Goal: Task Accomplishment & Management: Manage account settings

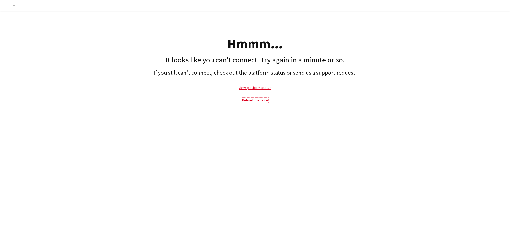
click at [253, 100] on link "Reload liveforce" at bounding box center [255, 100] width 26 height 5
drag, startPoint x: 300, startPoint y: 172, endPoint x: 303, endPoint y: 163, distance: 9.9
click at [300, 172] on div "Add Hmmm... It looks like you can't connect. Try again in a minute or so. If yo…" at bounding box center [255, 121] width 510 height 242
click at [255, 87] on link "View platform status" at bounding box center [255, 87] width 33 height 5
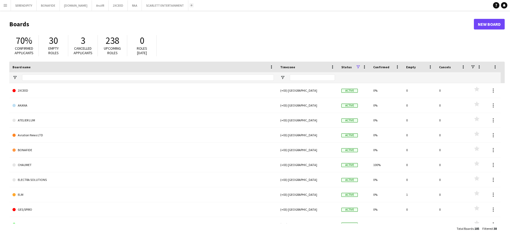
click at [189, 4] on button "Add" at bounding box center [191, 5] width 4 height 4
click at [80, 77] on input "Board name Filter Input" at bounding box center [148, 77] width 252 height 6
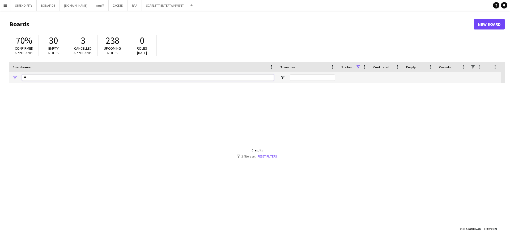
type input "*"
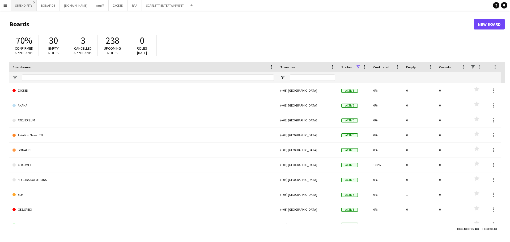
click at [34, 2] on app-icon "Close" at bounding box center [34, 2] width 2 height 2
click at [31, 2] on app-icon "Close" at bounding box center [32, 2] width 2 height 2
click at [26, 3] on button "E.STYLE Close" at bounding box center [27, 5] width 32 height 10
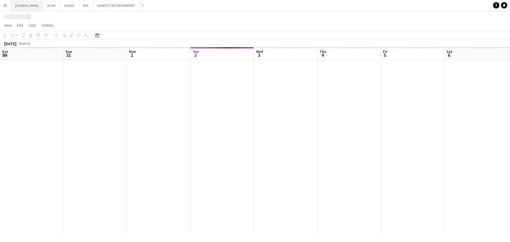
scroll to position [0, 127]
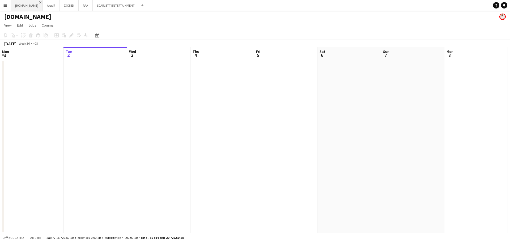
click at [39, 2] on app-icon "Close" at bounding box center [40, 2] width 2 height 2
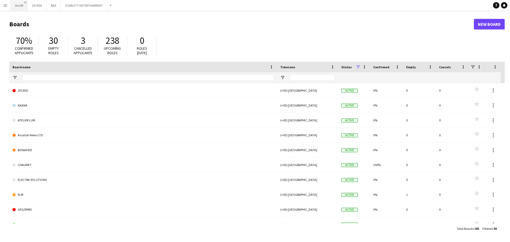
click at [25, 2] on app-icon "Close" at bounding box center [25, 2] width 2 height 2
click at [93, 5] on app-icon "Add" at bounding box center [94, 5] width 2 height 2
click at [94, 6] on app-icon "Add" at bounding box center [94, 5] width 2 height 2
click at [80, 76] on input "Board name Filter Input" at bounding box center [148, 77] width 252 height 6
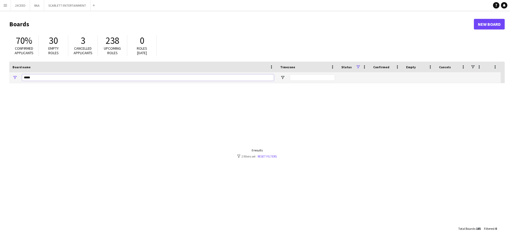
drag, startPoint x: 66, startPoint y: 76, endPoint x: 30, endPoint y: 79, distance: 36.5
click at [16, 79] on div "*****" at bounding box center [143, 77] width 268 height 11
click at [81, 77] on input "*****" at bounding box center [148, 77] width 252 height 6
type input "*"
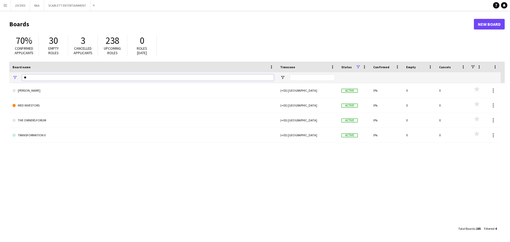
type input "*"
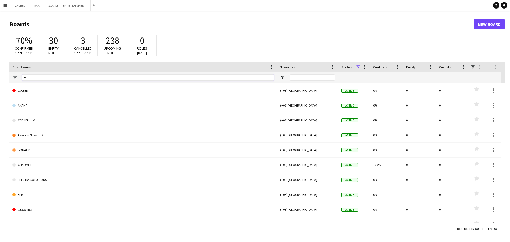
type input "**"
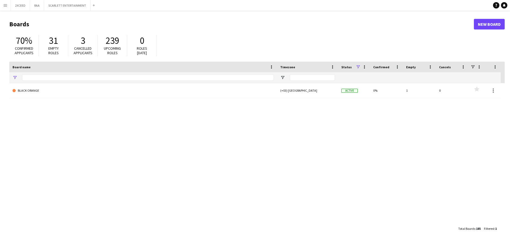
type input "**"
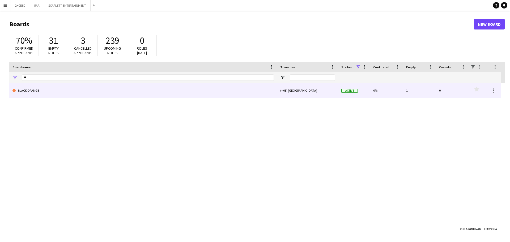
click at [91, 94] on link "BLACK ORANGE" at bounding box center [142, 90] width 261 height 15
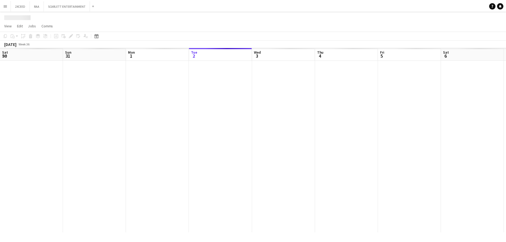
scroll to position [0, 127]
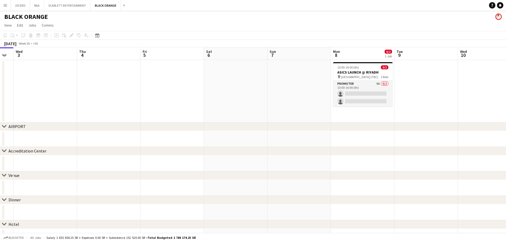
drag, startPoint x: 397, startPoint y: 78, endPoint x: 284, endPoint y: 88, distance: 113.9
click at [284, 88] on app-calendar-viewport "Sun 31 Mon 1 Tue 2 Wed 3 Thu 4 Fri 5 Sat 6 Sun 7 Mon 8 0/2 1 Job Tue 9 Wed 10 T…" at bounding box center [253, 158] width 506 height 222
drag, startPoint x: 306, startPoint y: 85, endPoint x: 176, endPoint y: 92, distance: 131.0
click at [176, 92] on app-calendar-viewport "Sun 31 Mon 1 Tue 2 Wed 3 Thu 4 Fri 5 Sat 6 Sun 7 Mon 8 0/2 1 Job Tue 9 Wed 10 T…" at bounding box center [253, 158] width 506 height 222
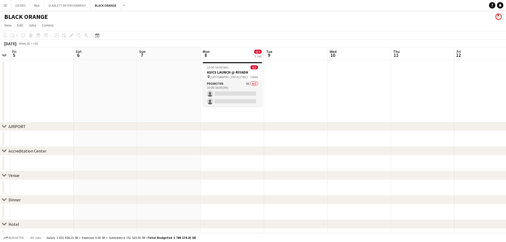
scroll to position [0, 181]
click at [229, 71] on h3 "ASICS LAUNCH @ RIYADH" at bounding box center [232, 72] width 60 height 5
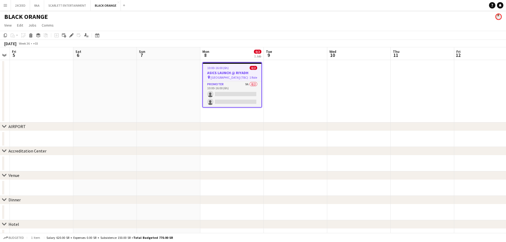
click at [222, 71] on h3 "ASICS LAUNCH @ RIYADH" at bounding box center [232, 72] width 58 height 5
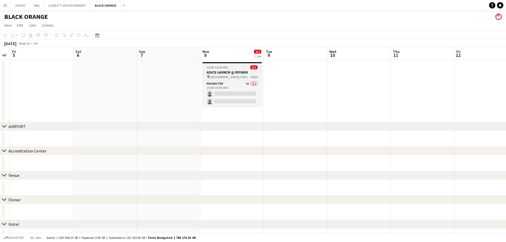
click at [224, 71] on h3 "ASICS LAUNCH @ RIYADH" at bounding box center [232, 72] width 60 height 5
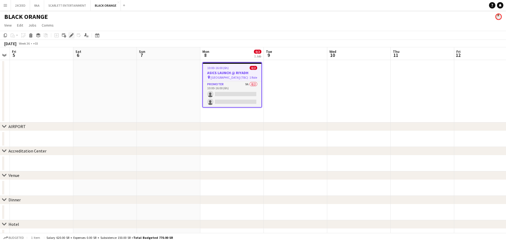
click at [72, 36] on icon "Edit" at bounding box center [71, 35] width 4 height 4
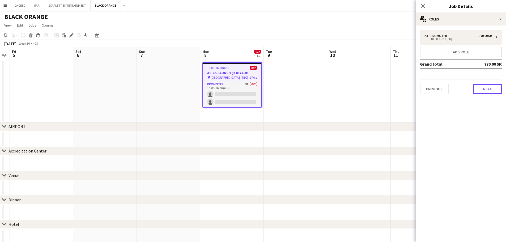
click at [488, 88] on button "Next" at bounding box center [487, 89] width 29 height 11
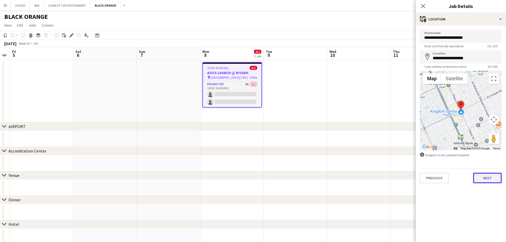
click at [485, 176] on button "Next" at bounding box center [487, 178] width 29 height 11
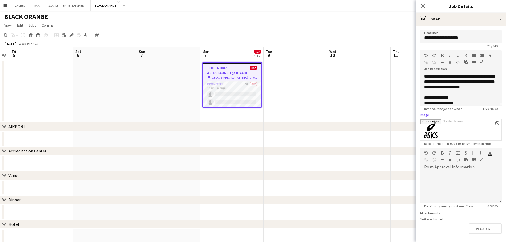
click at [435, 130] on input "Image" at bounding box center [460, 129] width 81 height 21
click at [430, 128] on input "Image" at bounding box center [460, 129] width 81 height 21
